Goal: Information Seeking & Learning: Learn about a topic

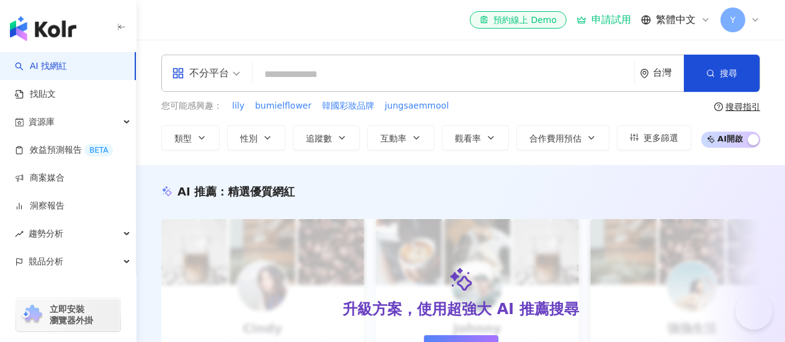
drag, startPoint x: 0, startPoint y: 0, endPoint x: 361, endPoint y: 243, distance: 434.9
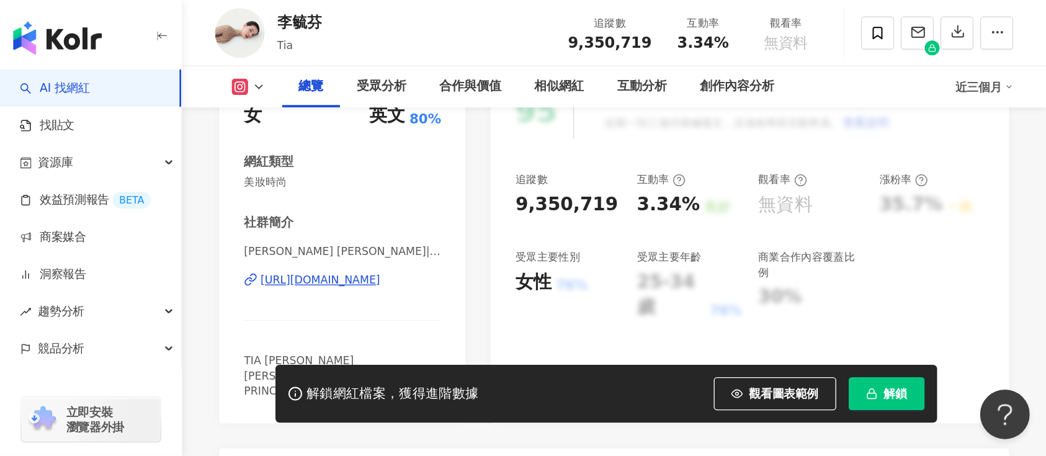
scroll to position [103, 0]
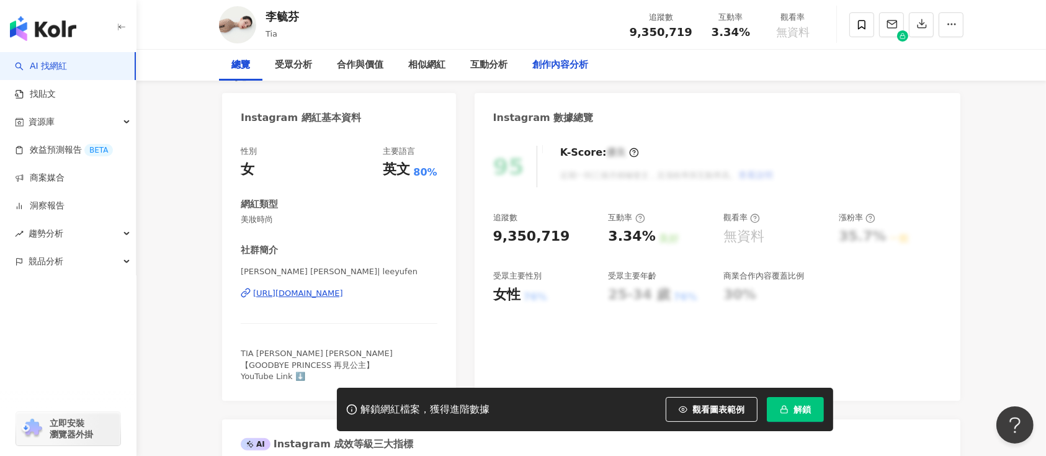
click at [538, 62] on div "創作內容分析" at bounding box center [560, 65] width 56 height 15
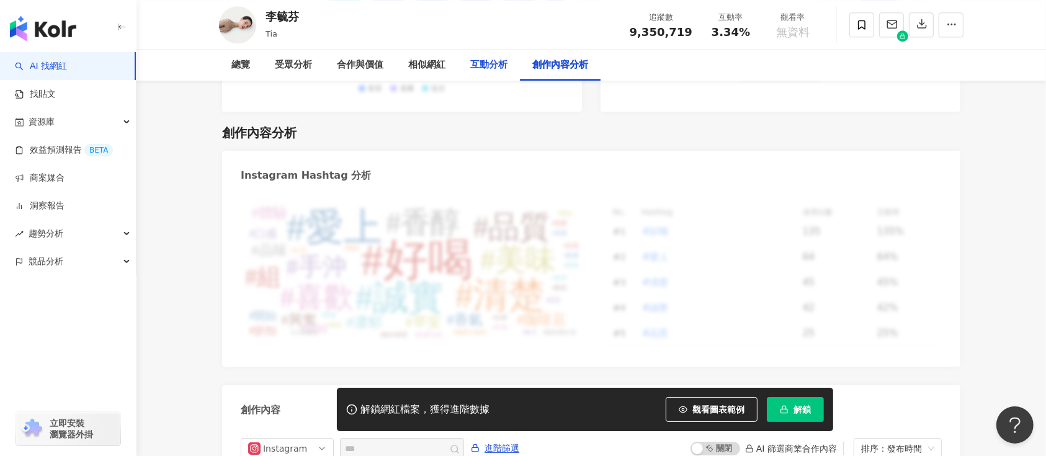
click at [481, 70] on div "互動分析" at bounding box center [488, 65] width 37 height 15
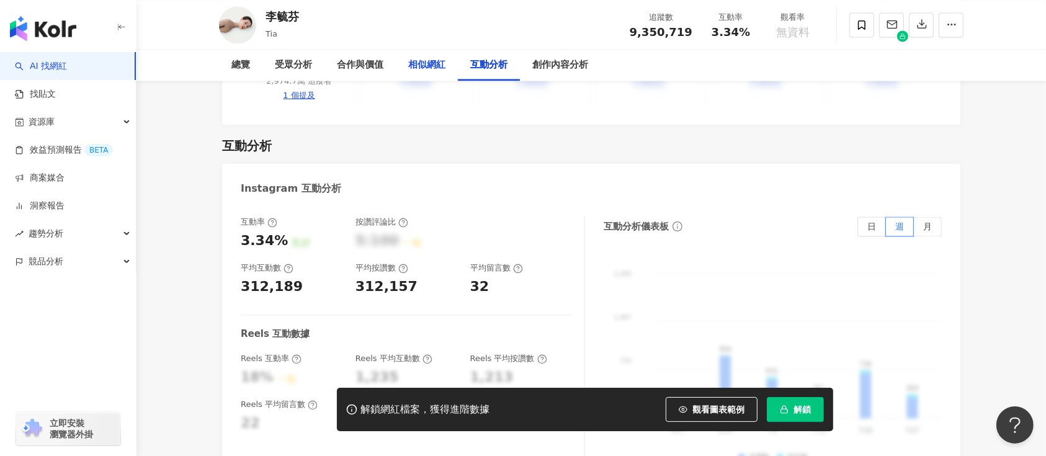
click at [408, 62] on div "相似網紅" at bounding box center [427, 65] width 62 height 31
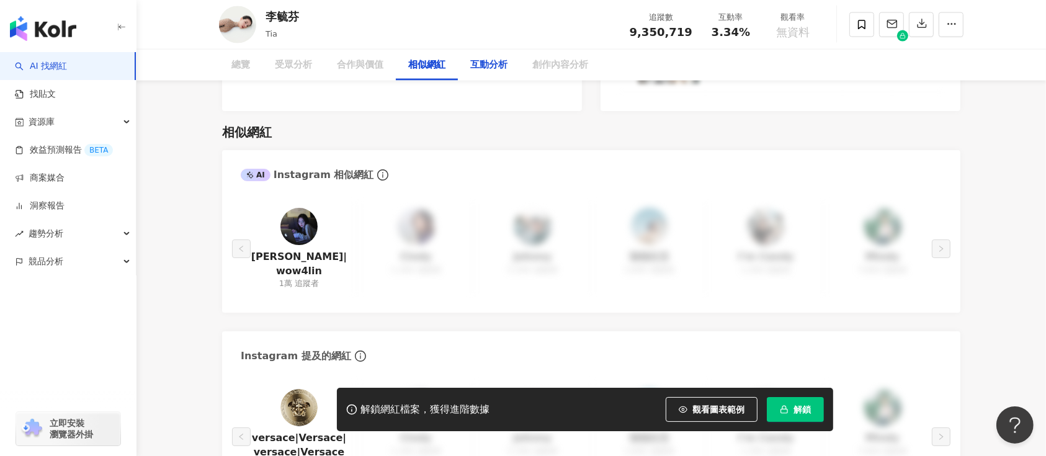
click at [505, 71] on div "互動分析" at bounding box center [488, 65] width 37 height 15
click at [492, 69] on div "互動分析" at bounding box center [488, 65] width 37 height 15
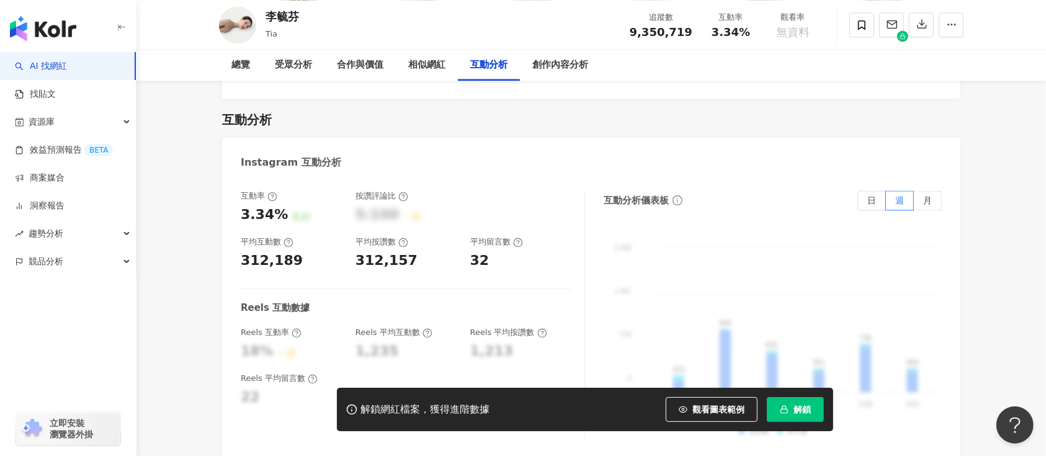
scroll to position [2379, 0]
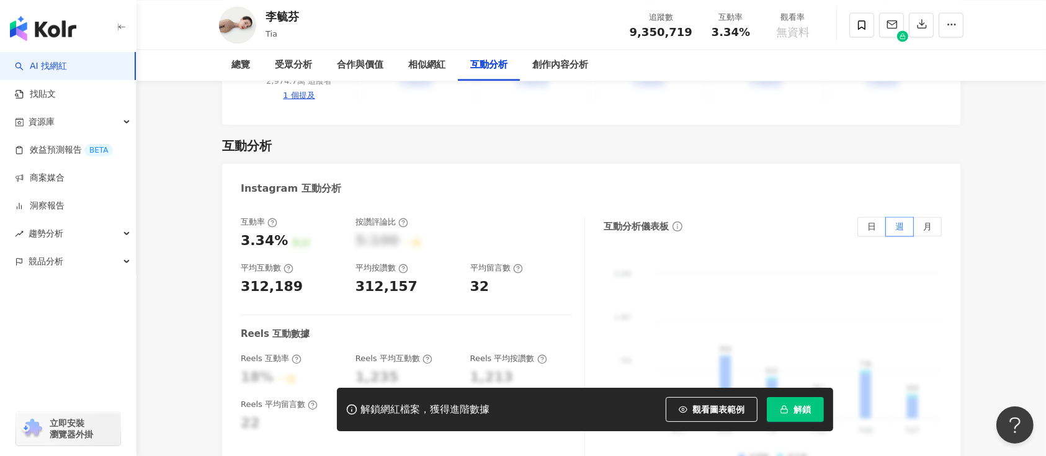
scroll to position [2379, 0]
